Goal: Task Accomplishment & Management: Manage account settings

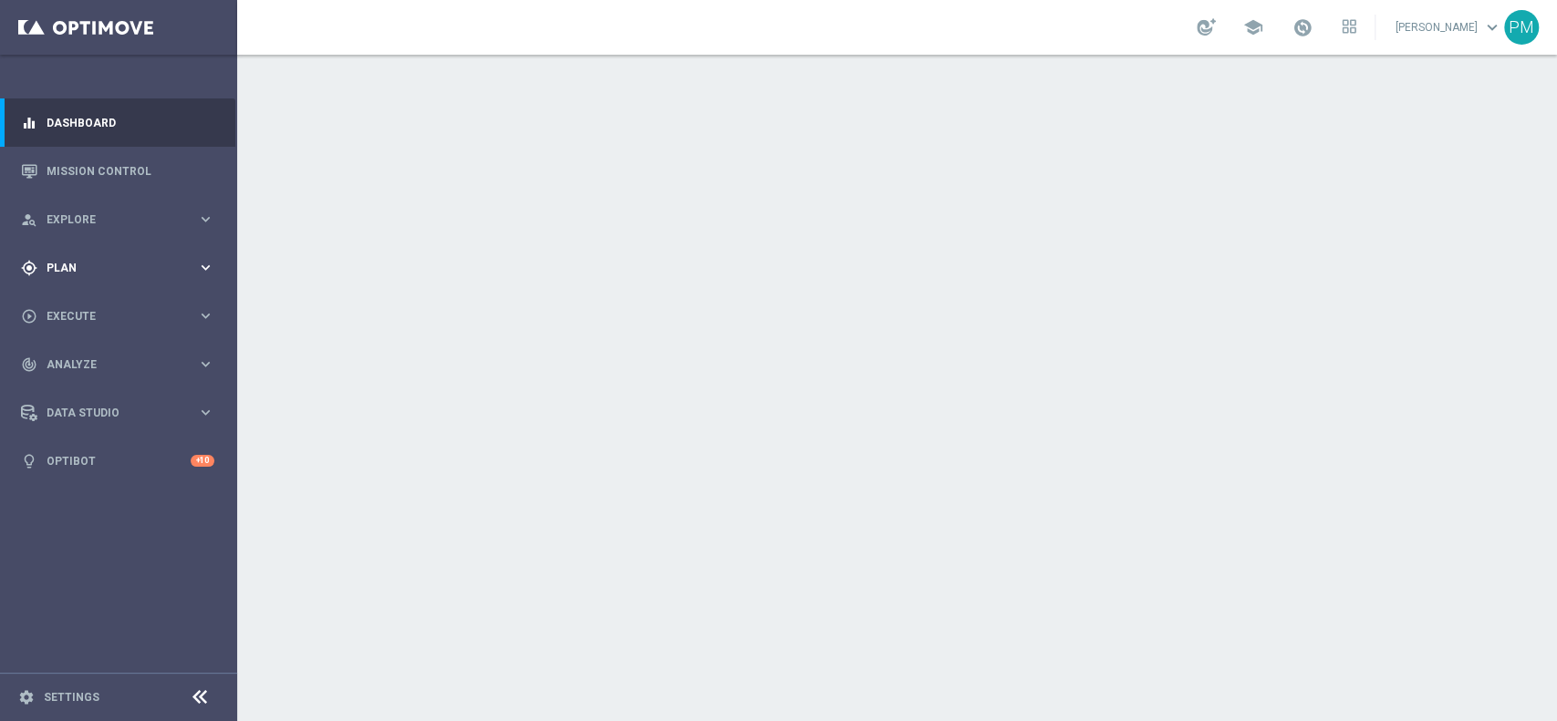
click at [78, 268] on span "Plan" at bounding box center [122, 268] width 150 height 11
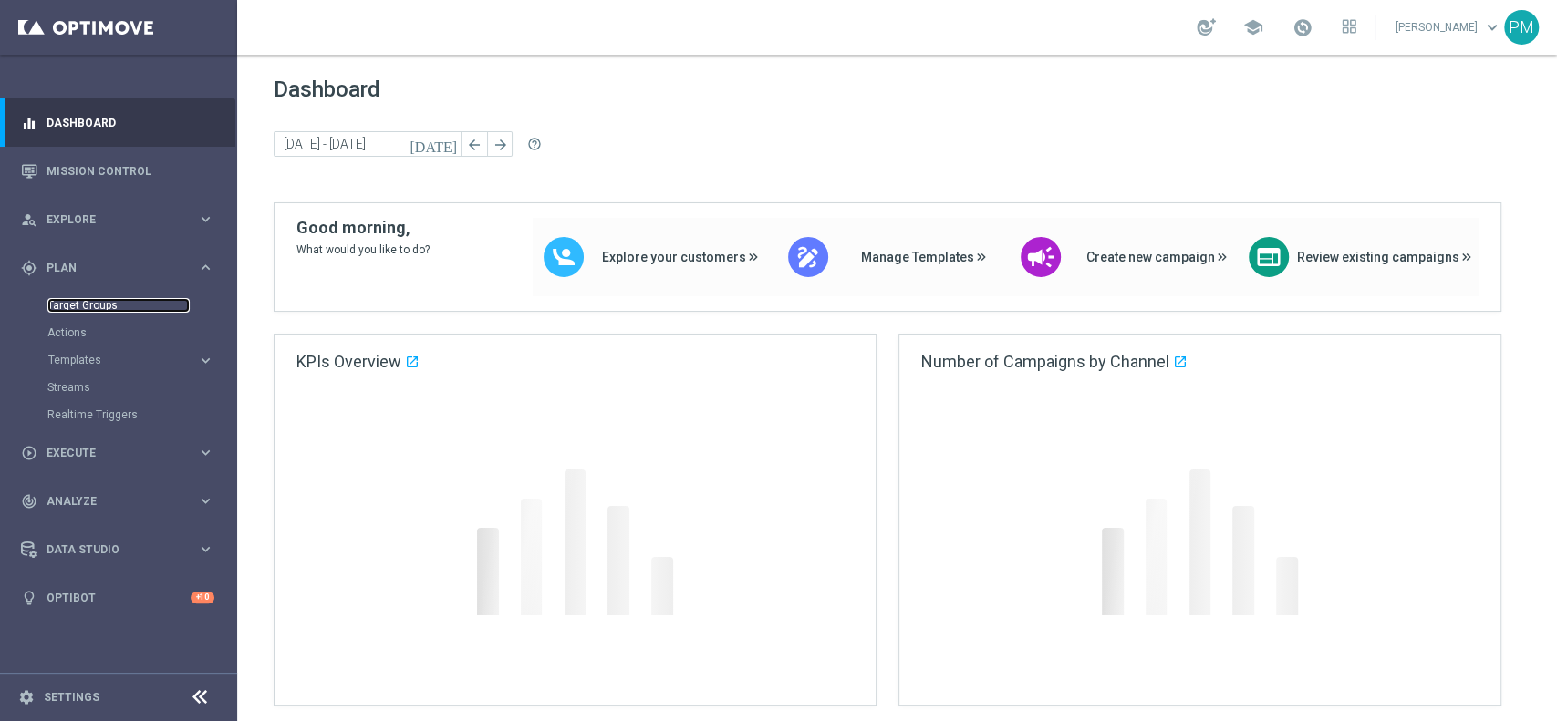
click at [88, 306] on link "Target Groups" at bounding box center [118, 305] width 142 height 15
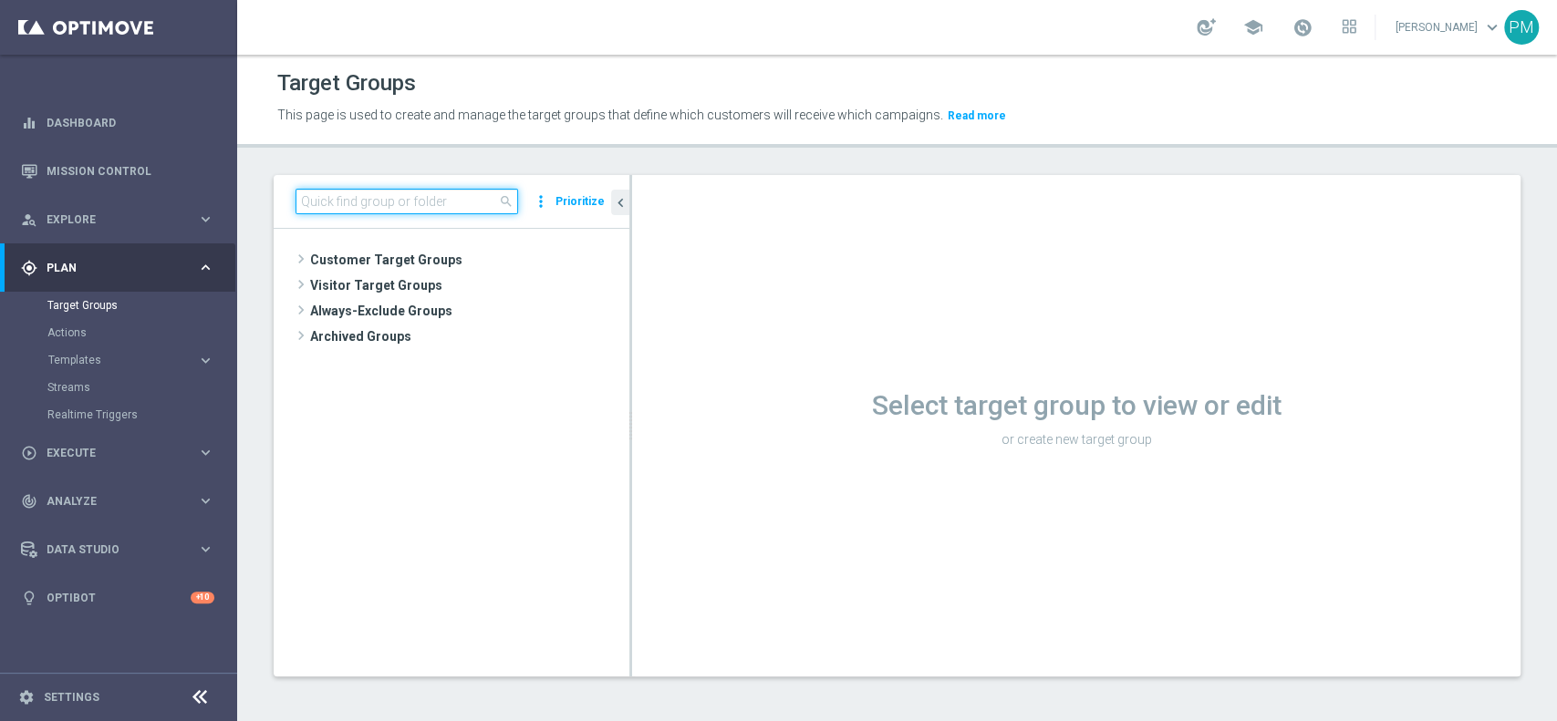
click at [402, 200] on input at bounding box center [406, 202] width 223 height 26
paste input "Churn 0-12M Talent ggr nb > 0 1st NO Sport"
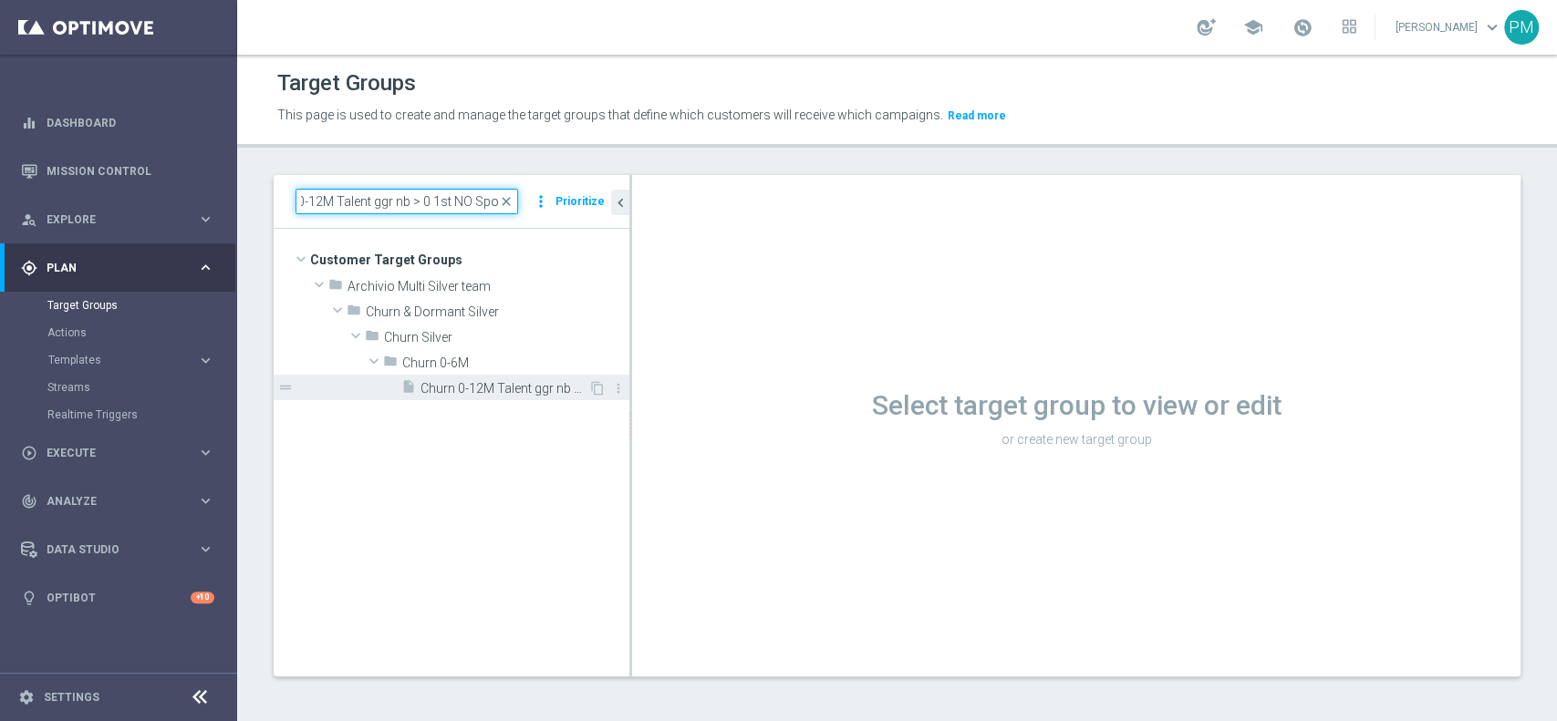
type input "Churn 0-12M Talent ggr nb > 0 1st NO Sport"
click at [442, 386] on span "Churn 0-12M Talent ggr nb > 0 1st NO Sport" at bounding box center [504, 389] width 168 height 16
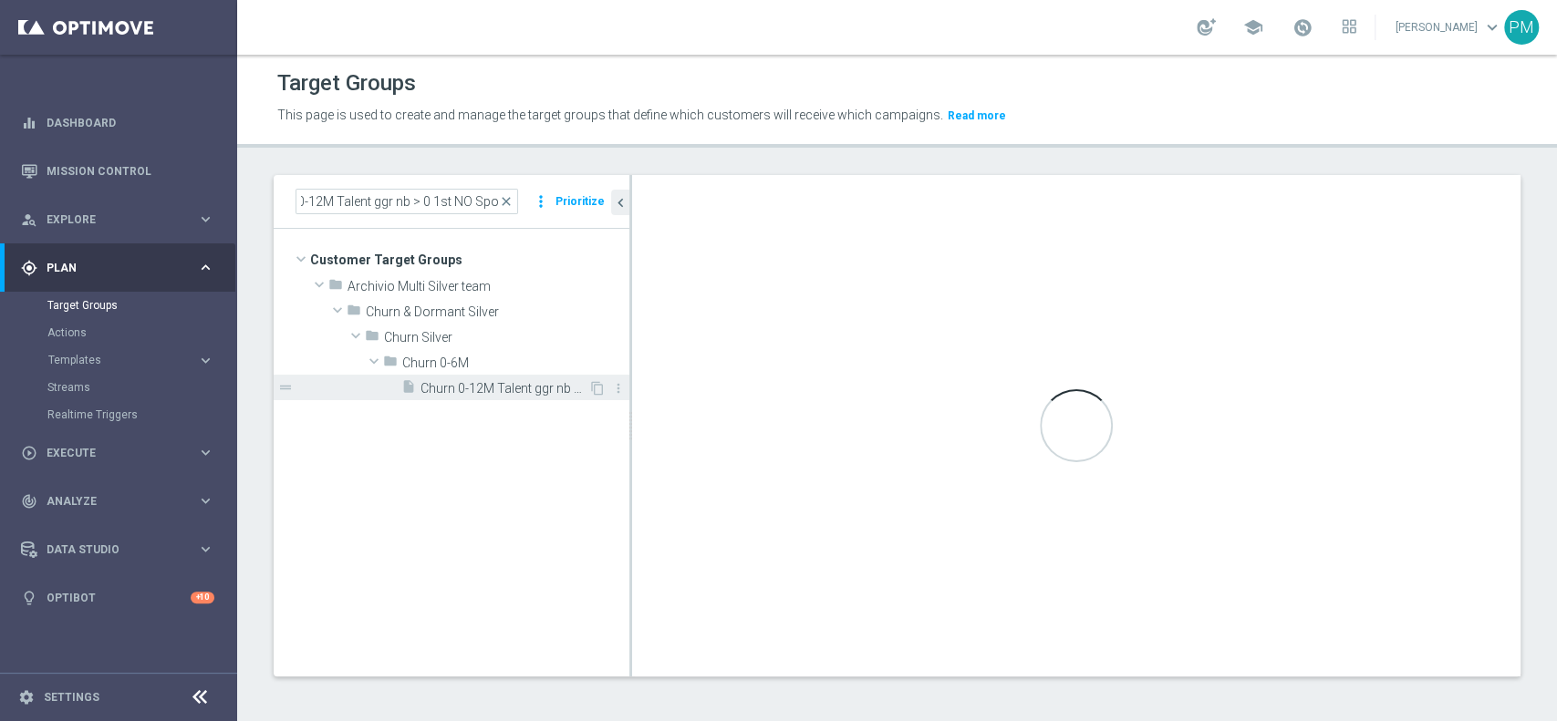
scroll to position [0, 0]
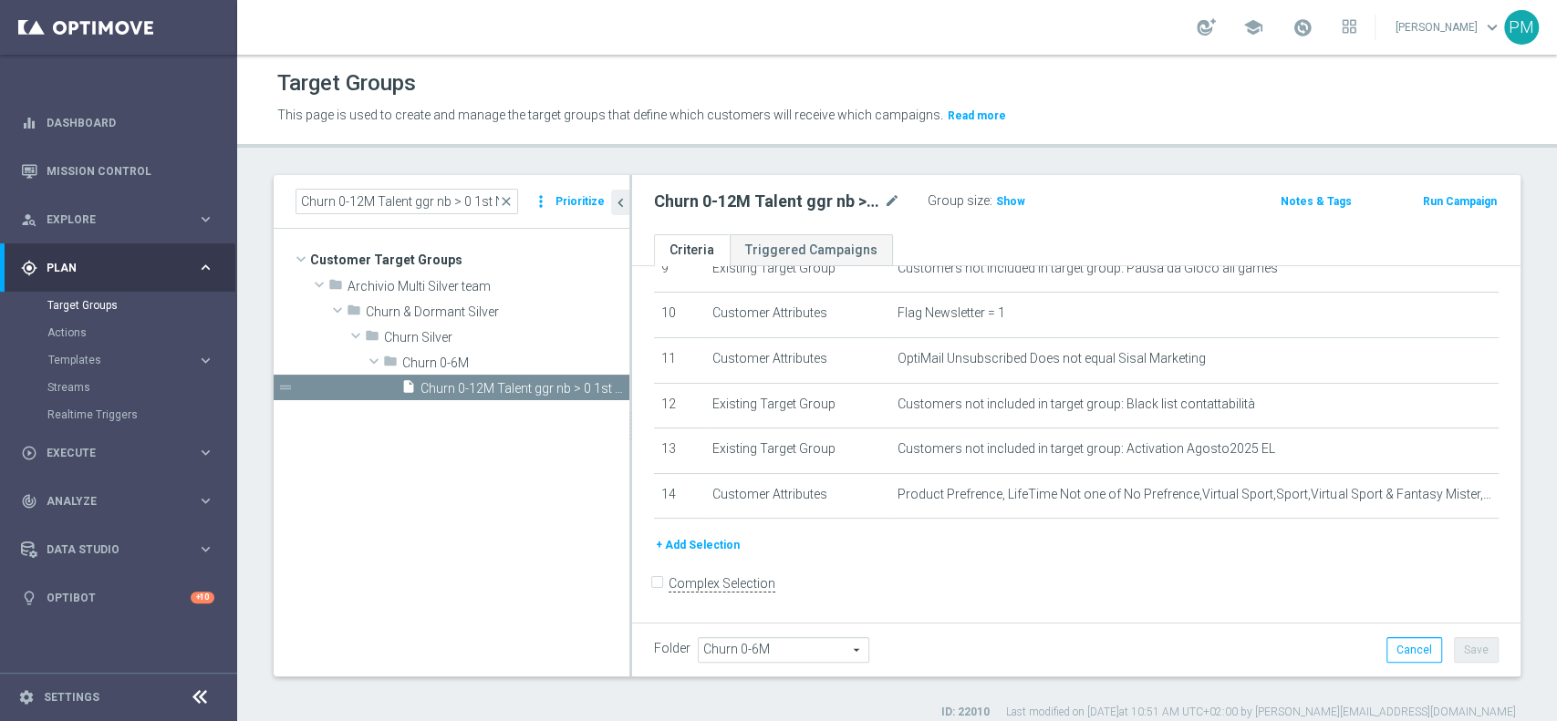
scroll to position [449, 0]
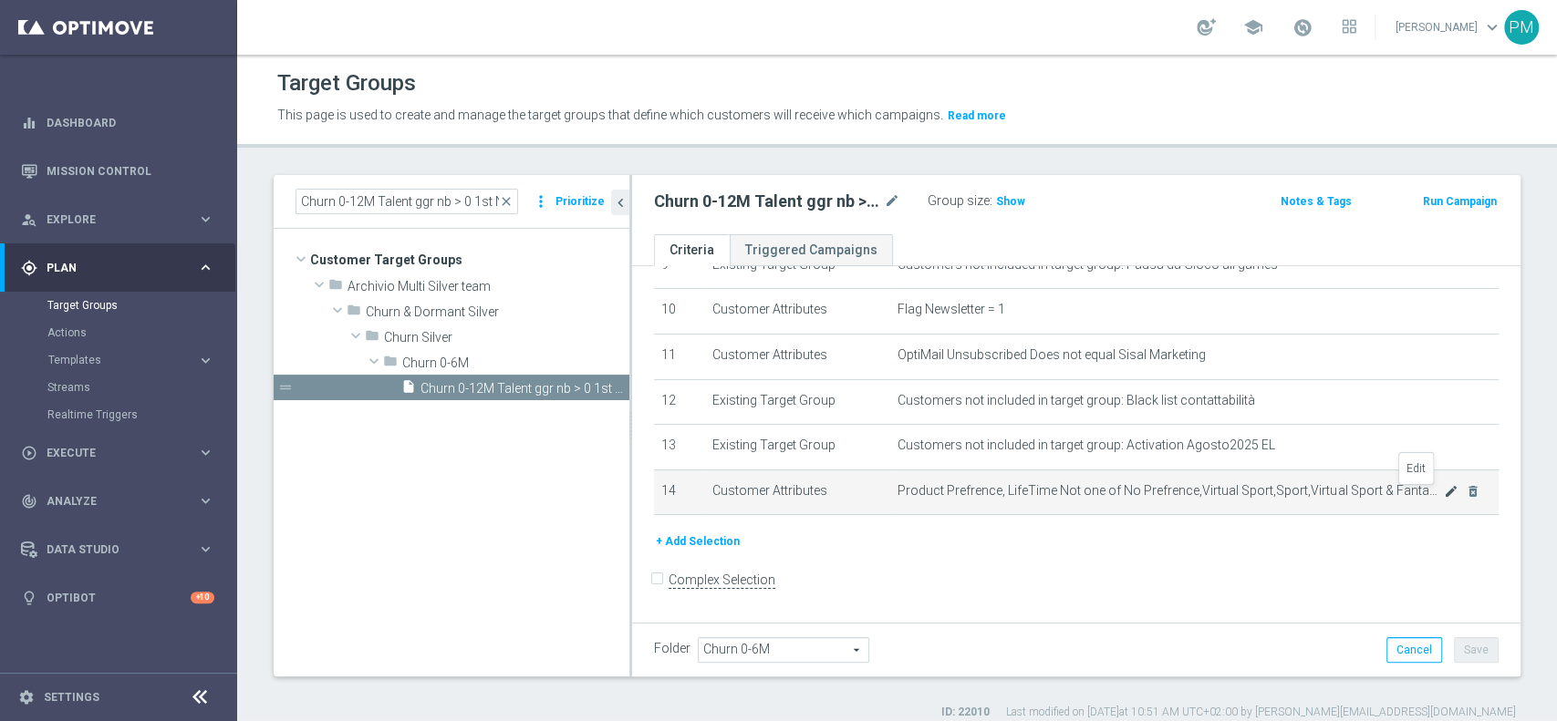
click at [1444, 493] on icon "mode_edit" at bounding box center [1451, 491] width 15 height 15
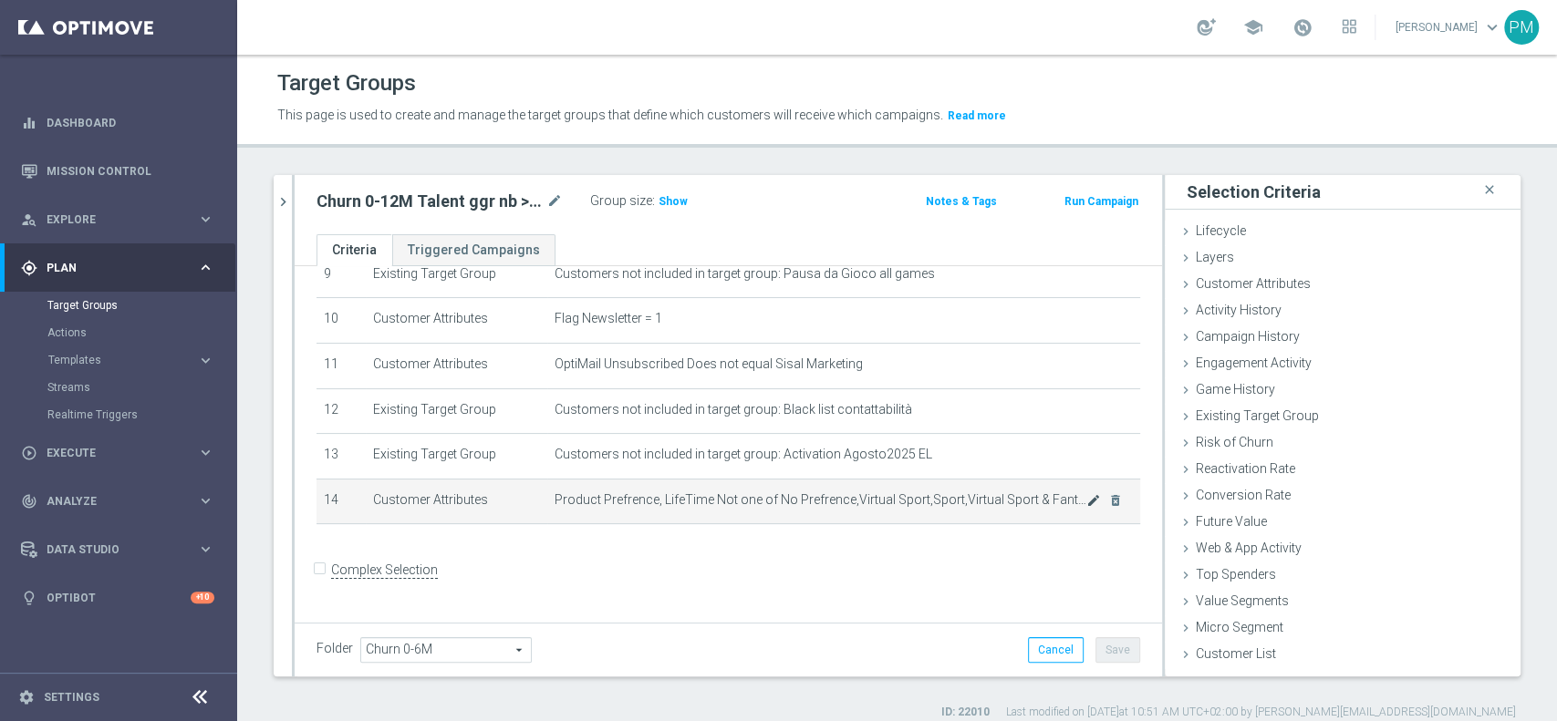
scroll to position [430, 0]
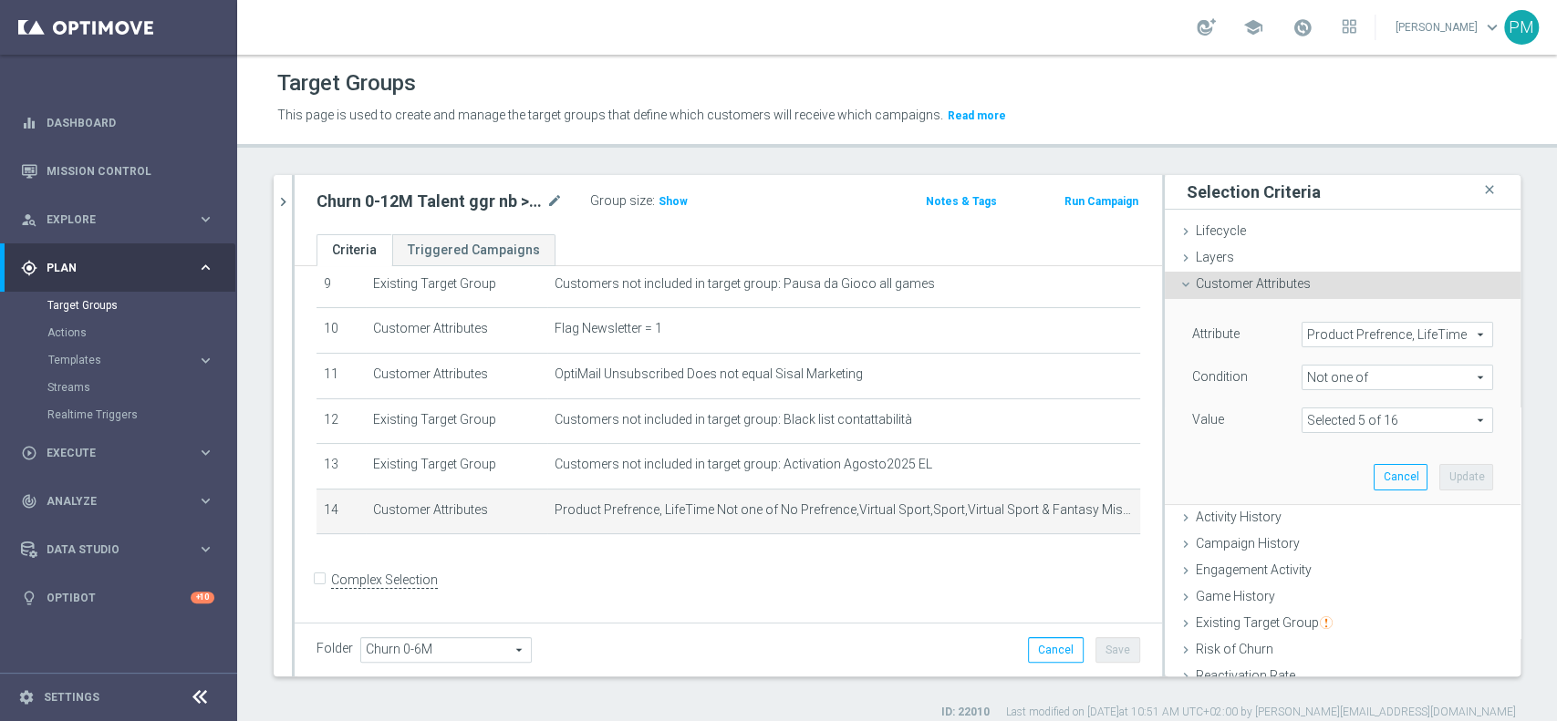
click at [1381, 423] on span at bounding box center [1397, 421] width 190 height 24
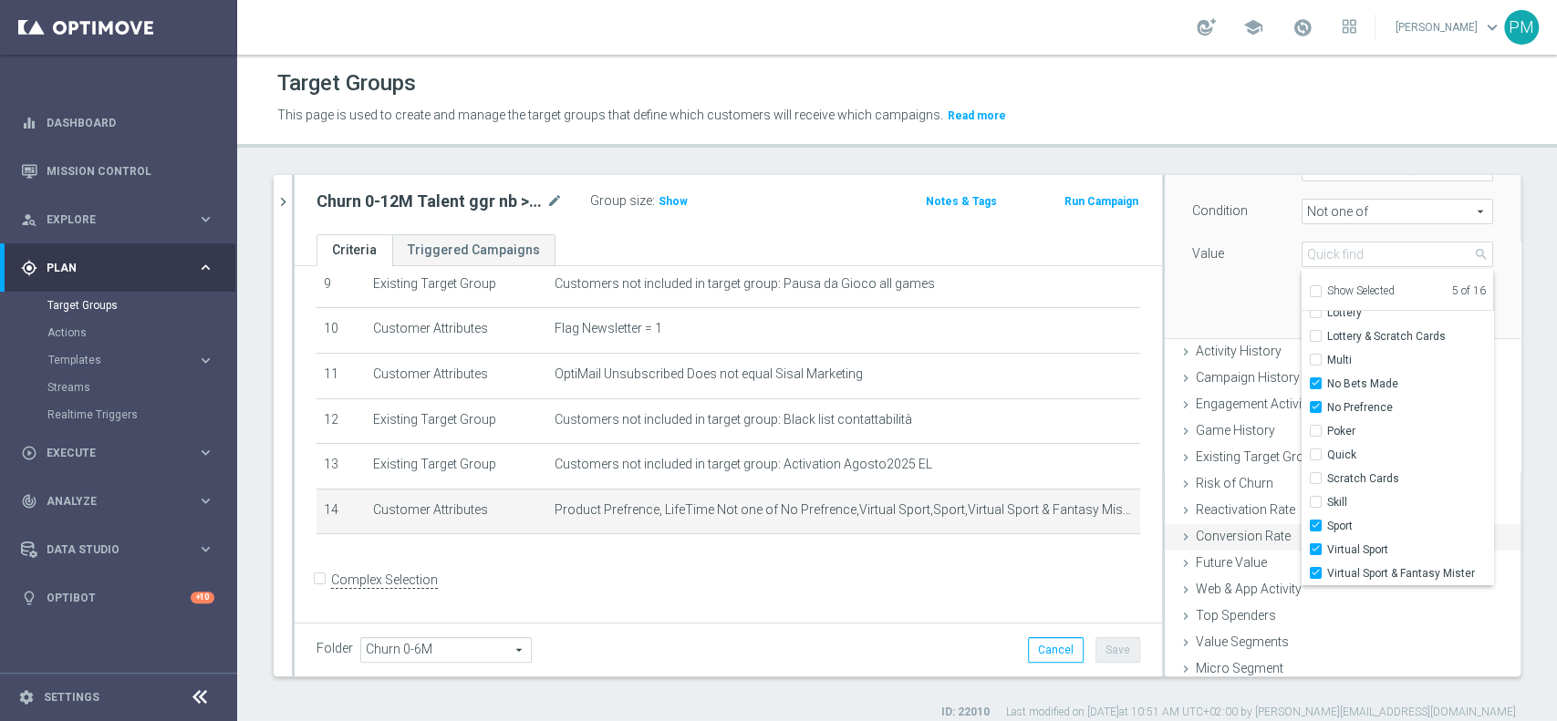
scroll to position [198, 0]
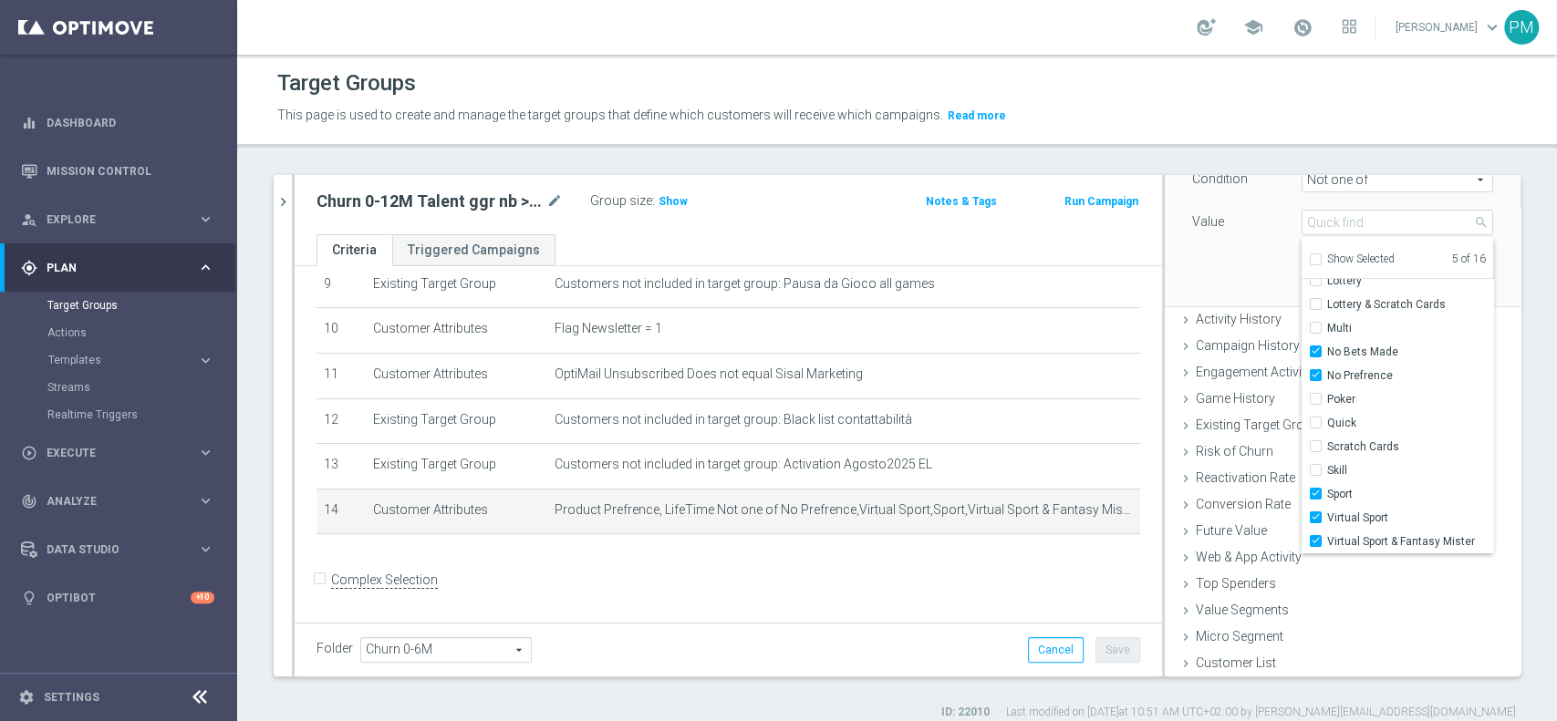
click at [828, 575] on form "Complex Selection Invalid Expression" at bounding box center [728, 598] width 824 height 67
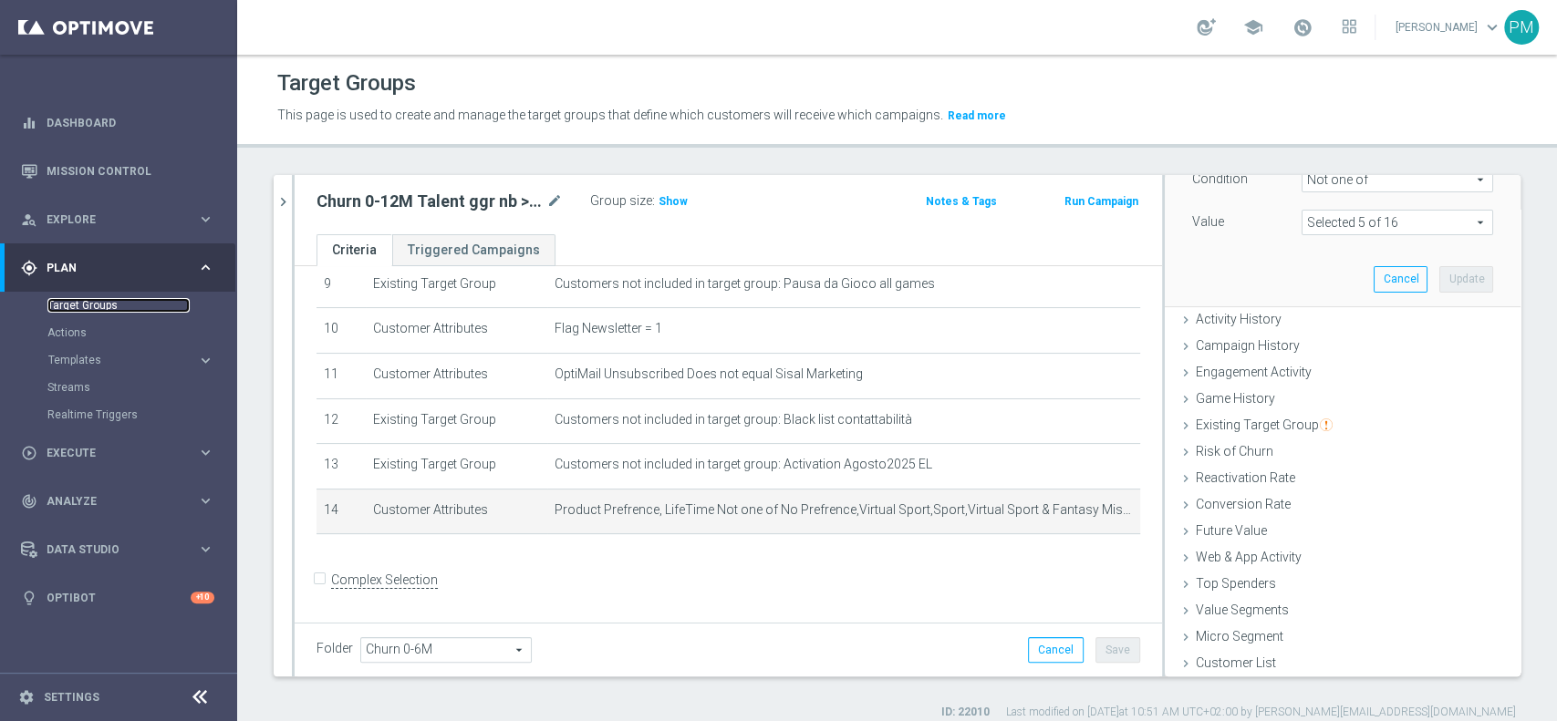
click at [111, 310] on link "Target Groups" at bounding box center [118, 305] width 142 height 15
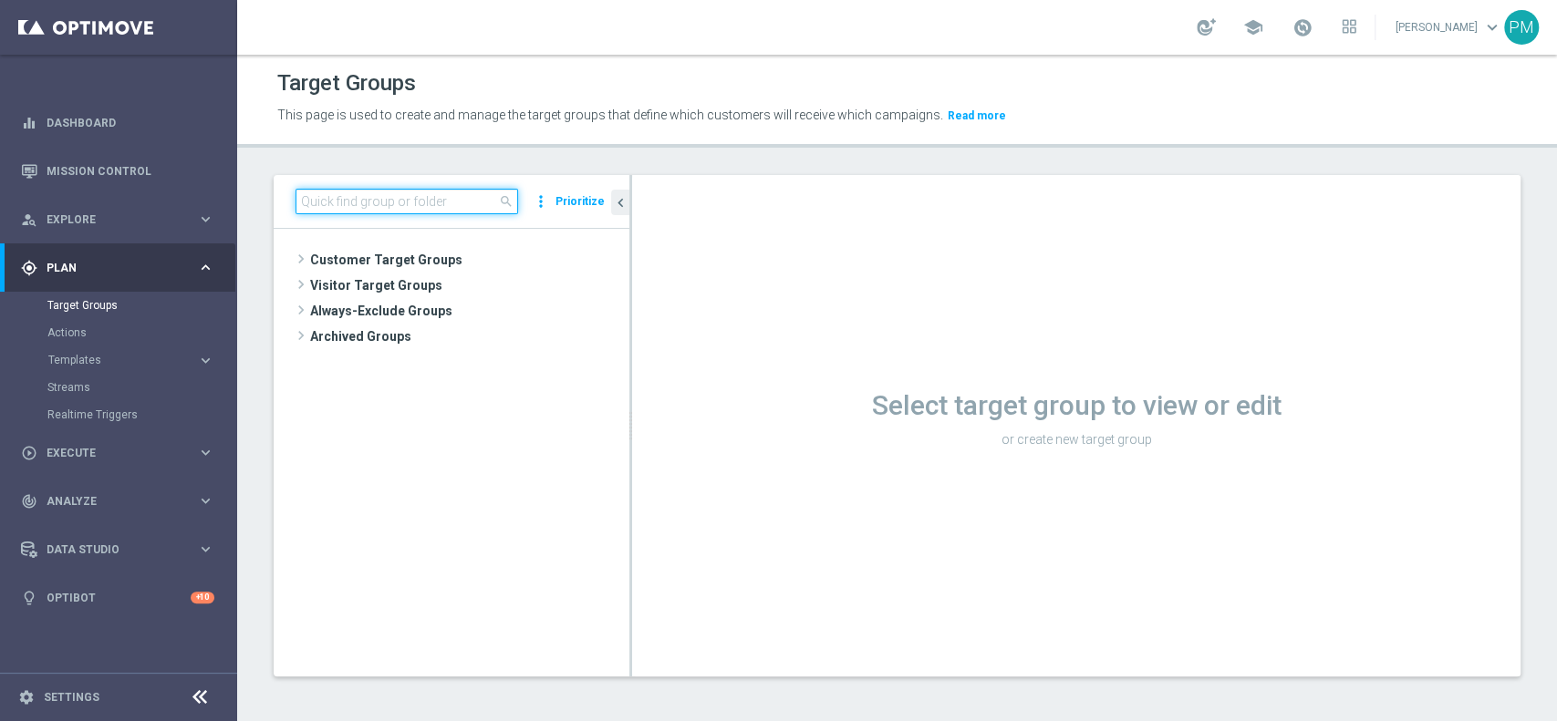
click at [399, 208] on input at bounding box center [406, 202] width 223 height 26
paste input "Giocanti Talent M-1 non Active mtd"
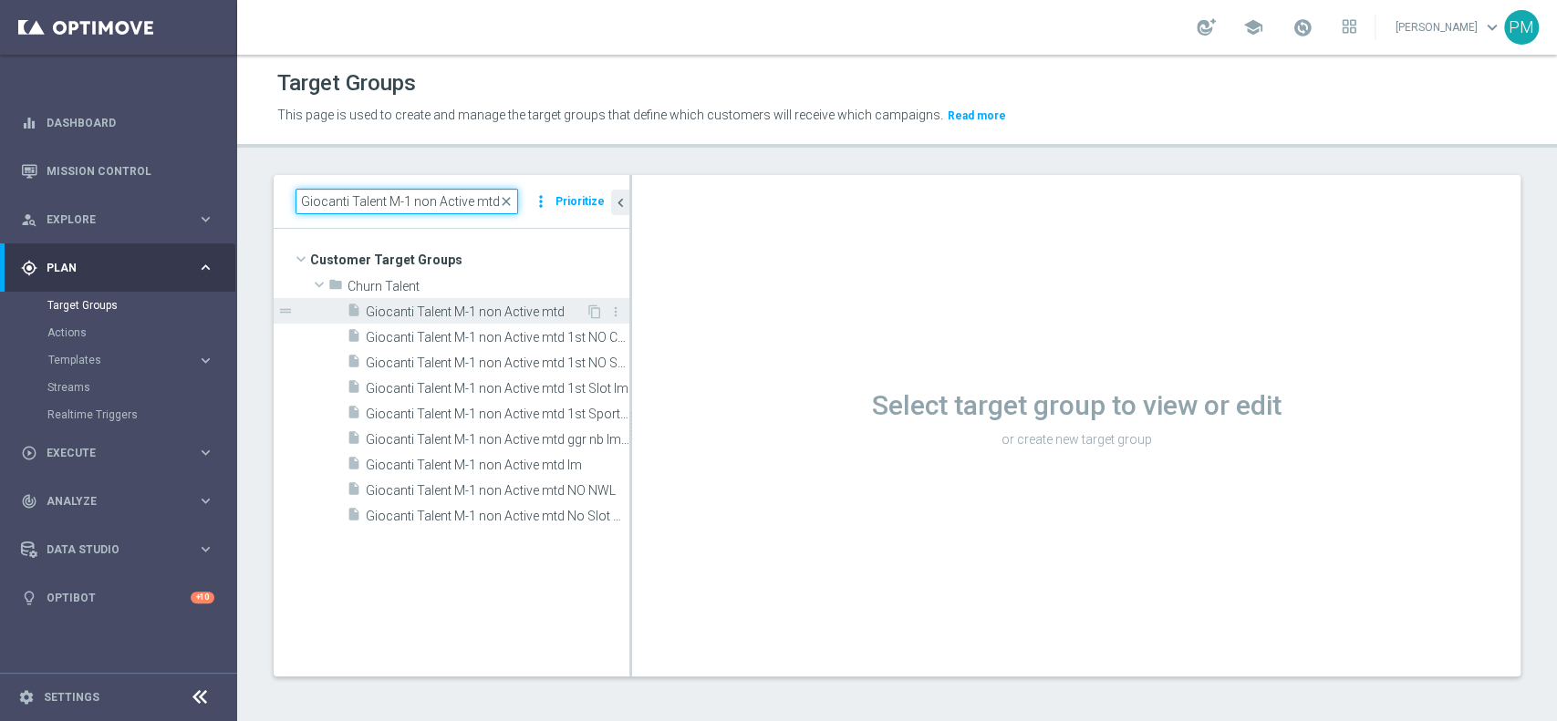
type input "Giocanti Talent M-1 non Active mtd"
click at [508, 317] on span "Giocanti Talent M-1 non Active mtd" at bounding box center [476, 313] width 220 height 16
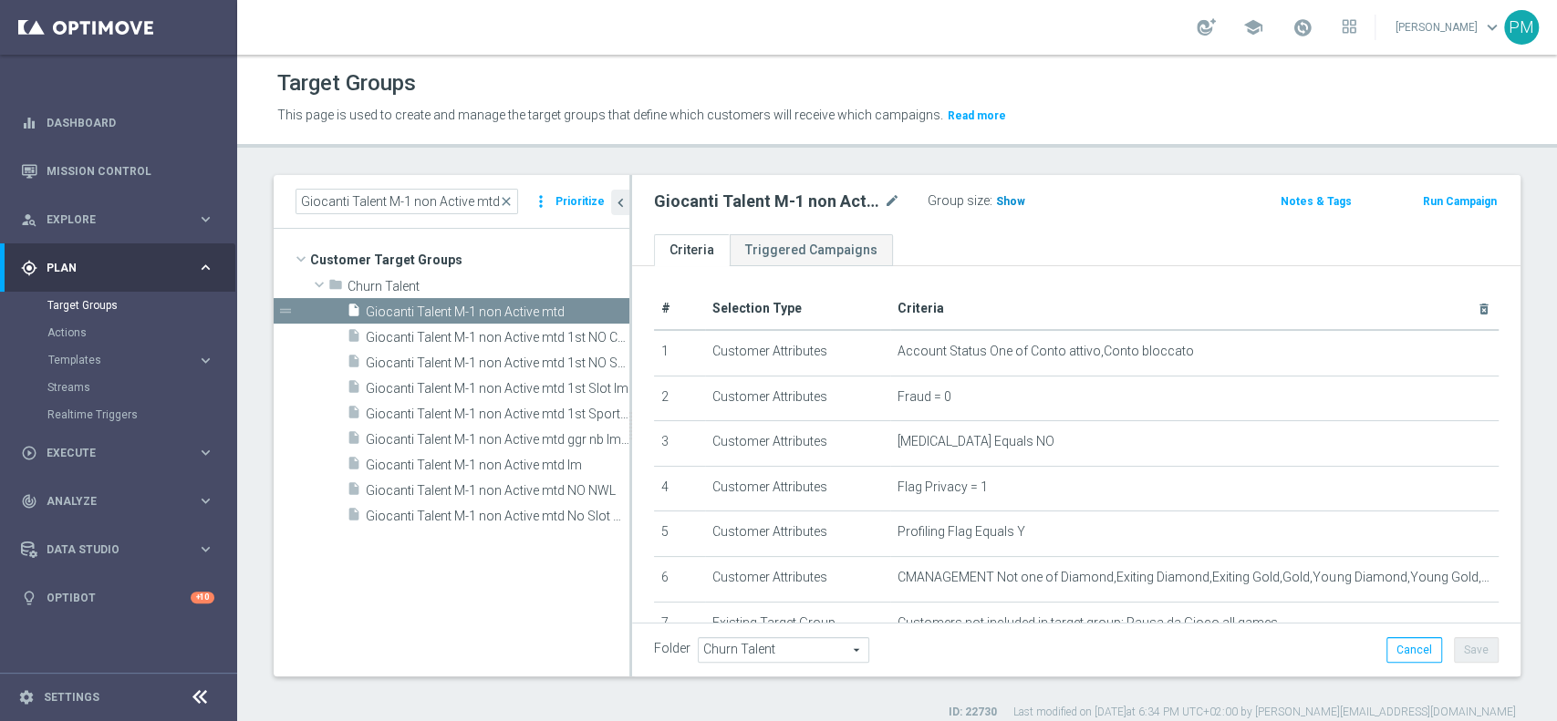
click at [1010, 204] on span "Show" at bounding box center [1010, 201] width 29 height 13
